Goal: Task Accomplishment & Management: Use online tool/utility

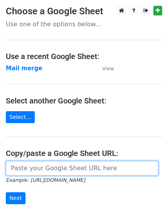
click at [33, 167] on input "url" at bounding box center [82, 168] width 153 height 15
paste input "[URL][DOMAIN_NAME]"
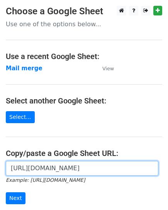
scroll to position [96, 0]
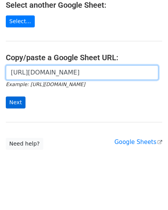
type input "[URL][DOMAIN_NAME]"
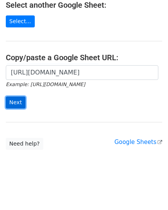
scroll to position [0, 0]
click at [17, 101] on input "Next" at bounding box center [16, 103] width 20 height 12
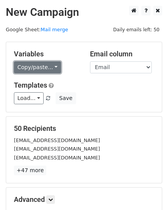
click at [48, 66] on link "Copy/paste..." at bounding box center [37, 67] width 47 height 12
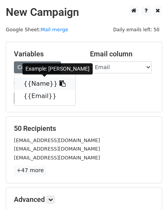
click at [29, 84] on link "{{Name}}" at bounding box center [44, 84] width 61 height 12
